Goal: Navigation & Orientation: Find specific page/section

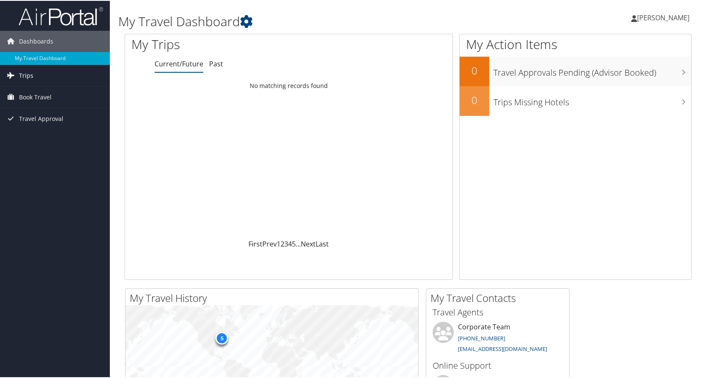
click at [26, 76] on span "Trips" at bounding box center [26, 74] width 14 height 21
click at [19, 90] on link "Current/Future Trips" at bounding box center [55, 91] width 110 height 13
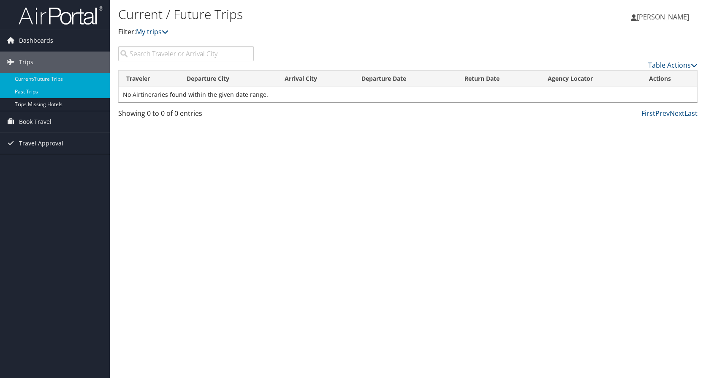
click at [36, 89] on link "Past Trips" at bounding box center [55, 91] width 110 height 13
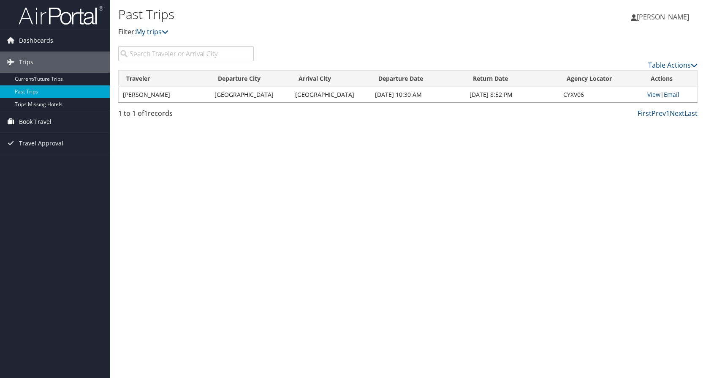
click at [29, 120] on span "Book Travel" at bounding box center [35, 121] width 33 height 21
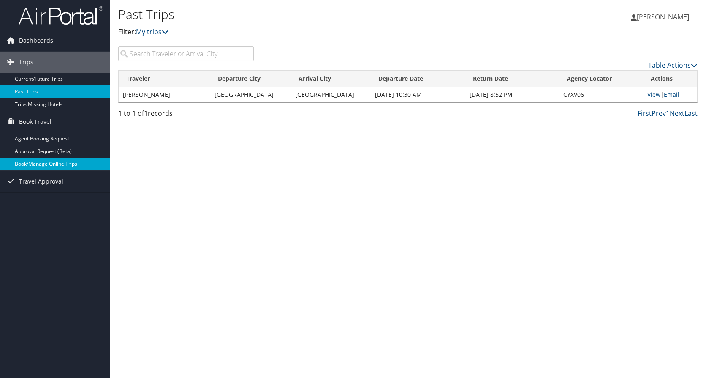
click at [20, 158] on link "Book/Manage Online Trips" at bounding box center [55, 164] width 110 height 13
click at [52, 42] on span "Dashboards" at bounding box center [36, 40] width 34 height 21
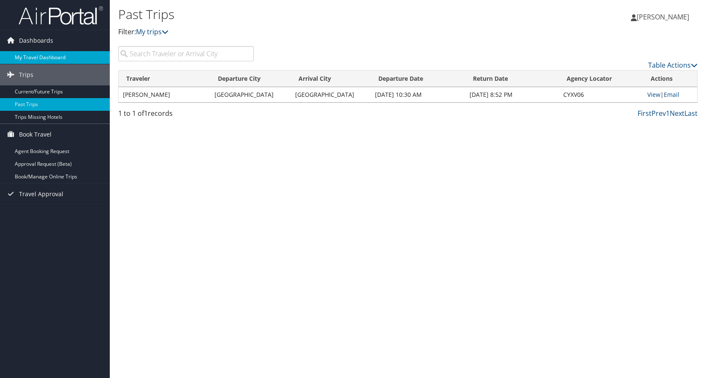
click at [52, 57] on link "My Travel Dashboard" at bounding box center [55, 57] width 110 height 13
